Goal: Complete application form: Complete application form

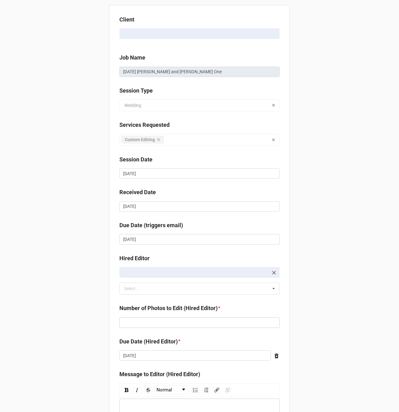
scroll to position [85, 0]
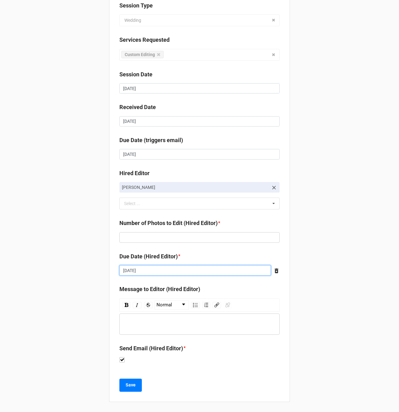
click at [143, 272] on input "[DATE]" at bounding box center [195, 270] width 152 height 11
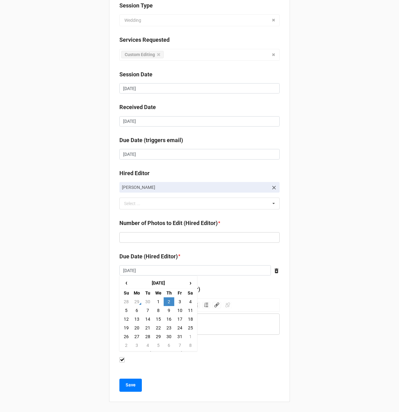
click at [323, 267] on div "Client Kayla Bertagnolli Job Name 09/20/2025 Abby and John Day One Session Type…" at bounding box center [199, 163] width 399 height 497
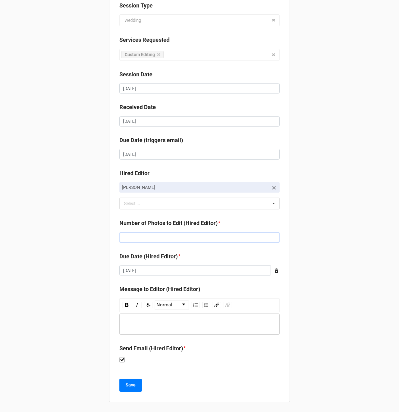
click at [159, 239] on input "text" at bounding box center [199, 237] width 160 height 11
type input "419"
click at [75, 232] on div "Client Kayla Bertagnolli Job Name 09/20/2025 Abby and John Day One Session Type…" at bounding box center [199, 163] width 399 height 497
click at [123, 387] on button "Save" at bounding box center [130, 385] width 22 height 13
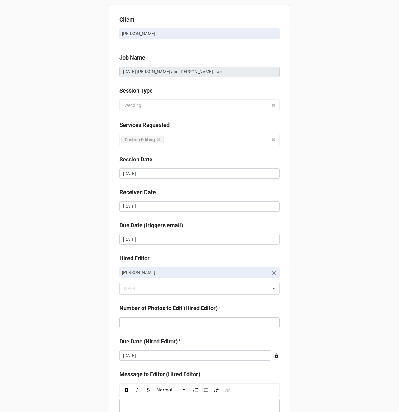
scroll to position [85, 0]
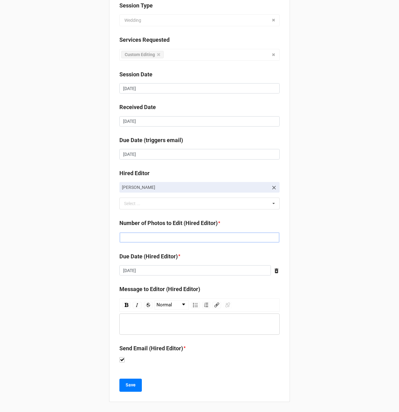
click at [126, 237] on input "text" at bounding box center [199, 237] width 160 height 11
type input "139"
click at [134, 273] on input "[DATE]" at bounding box center [195, 270] width 152 height 11
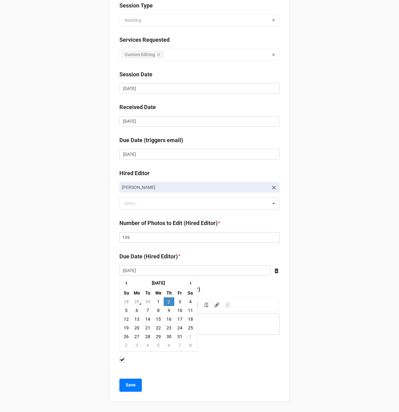
click at [68, 273] on div "Client [PERSON_NAME] Job Name [DATE] [PERSON_NAME] and [PERSON_NAME] Two Sessio…" at bounding box center [199, 163] width 399 height 497
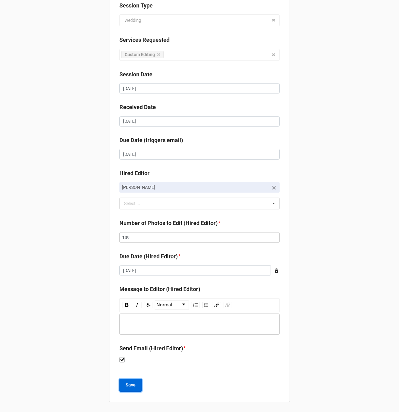
click at [131, 381] on button "Save" at bounding box center [130, 385] width 22 height 13
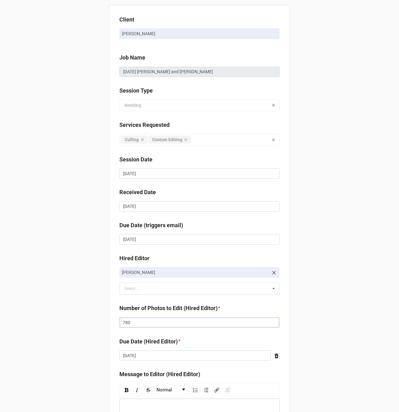
click at [154, 321] on input "780" at bounding box center [199, 322] width 160 height 11
type input "754"
click at [96, 308] on div "Client [PERSON_NAME] Job Name [DATE] [PERSON_NAME] and [PERSON_NAME] Session Ty…" at bounding box center [199, 248] width 399 height 497
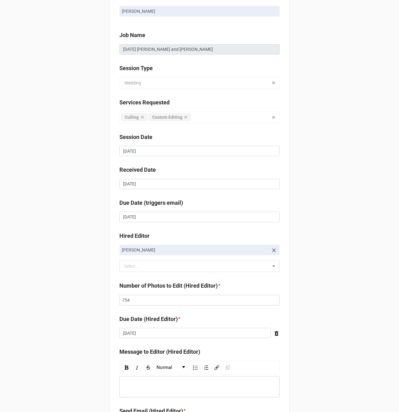
scroll to position [30, 0]
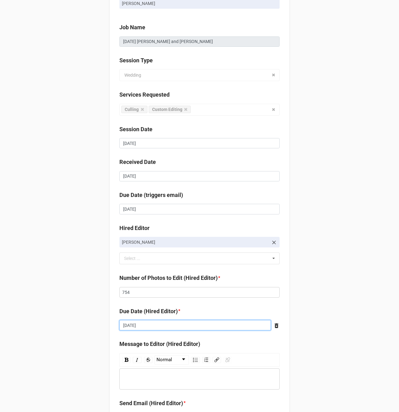
click at [139, 325] on input "[DATE]" at bounding box center [195, 325] width 152 height 11
click at [73, 308] on div "Client Alyssa Carpenter Job Name 08/22/2025 Julia and Andy Session Type Wedding…" at bounding box center [199, 218] width 399 height 497
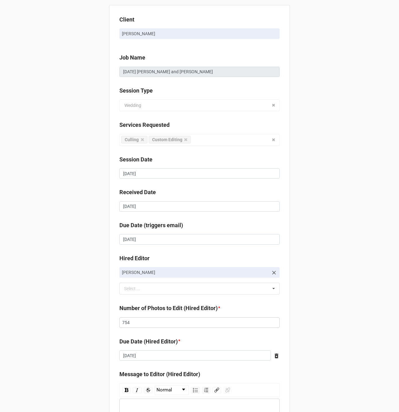
scroll to position [85, 0]
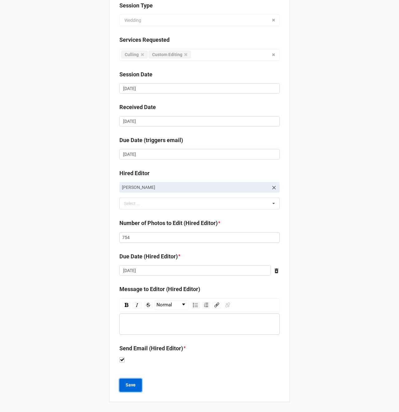
click at [128, 380] on button "Save" at bounding box center [130, 385] width 22 height 13
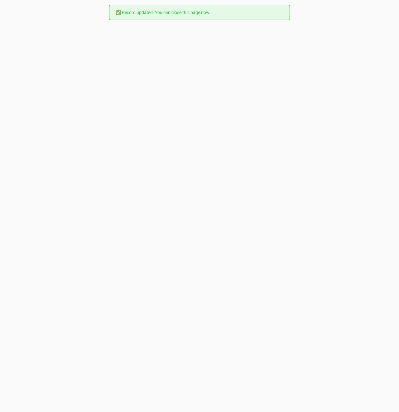
scroll to position [0, 0]
